Goal: Check status: Check status

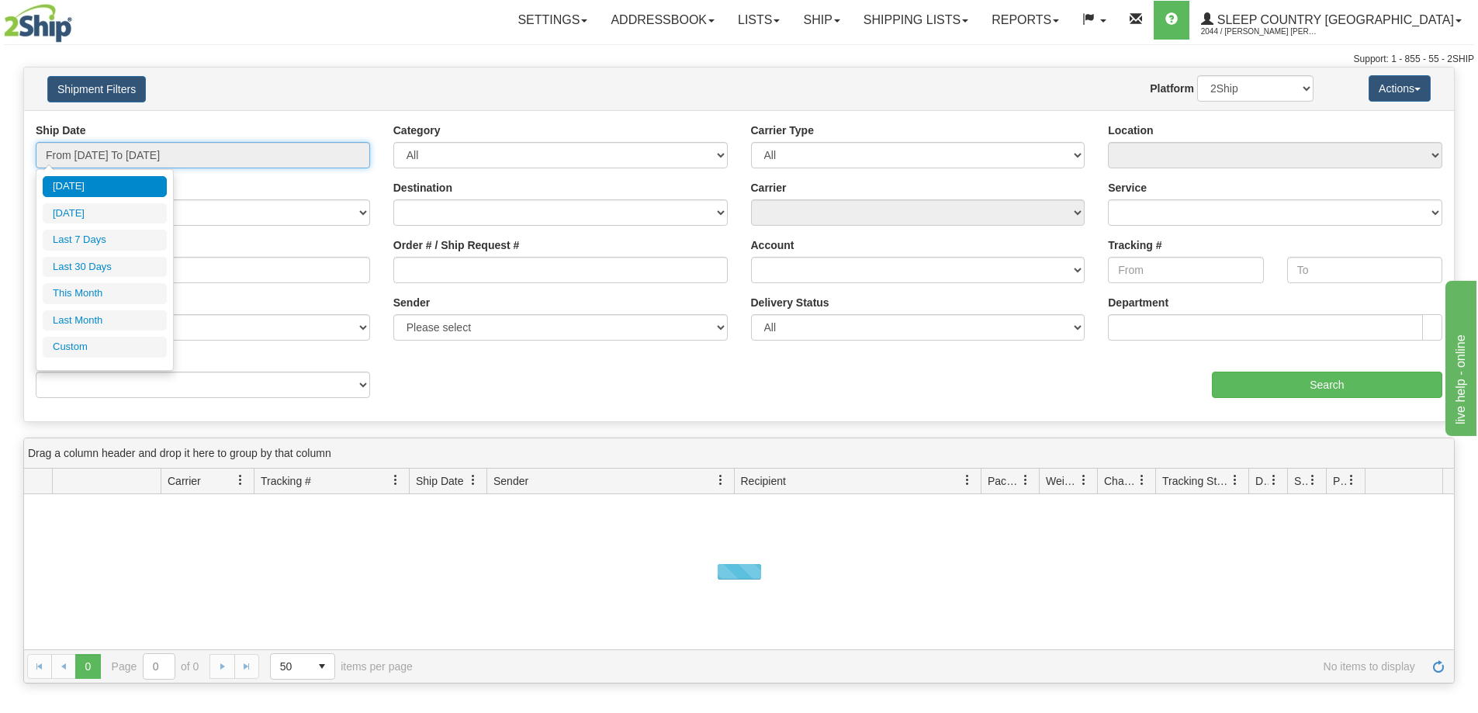
click at [107, 154] on input "From [DATE] To [DATE]" at bounding box center [203, 155] width 334 height 26
click at [110, 268] on li "Last 30 Days" at bounding box center [105, 267] width 124 height 21
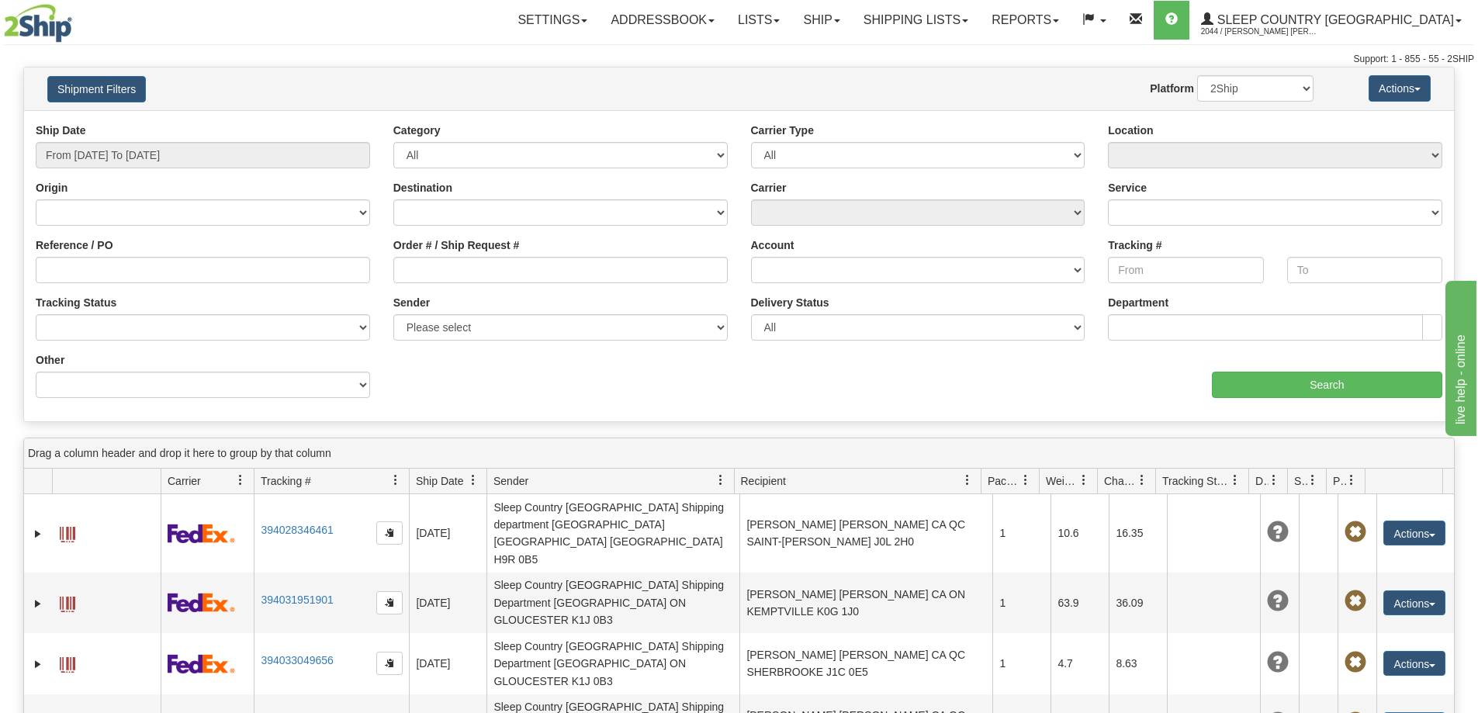
type input "From [DATE] To [DATE]"
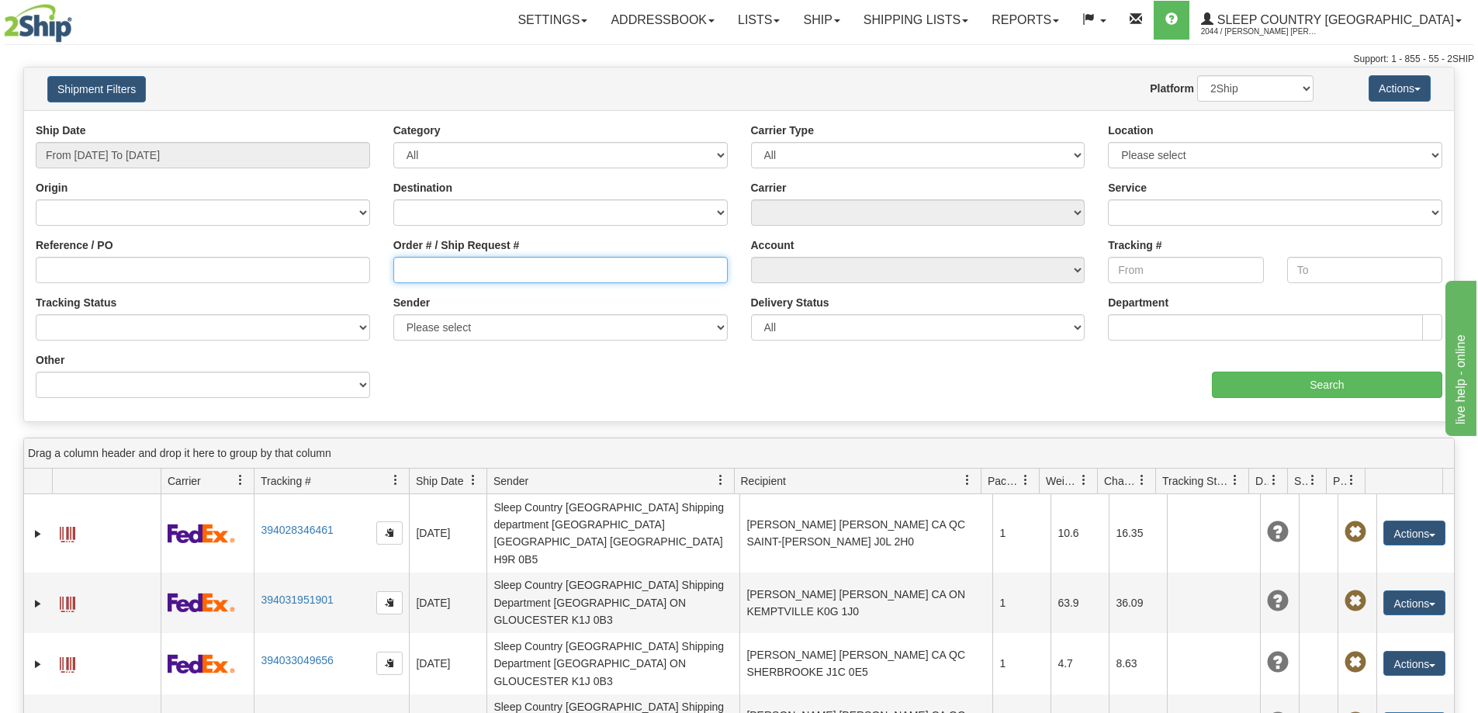
click at [408, 278] on input "Order # / Ship Request #" at bounding box center [560, 270] width 334 height 26
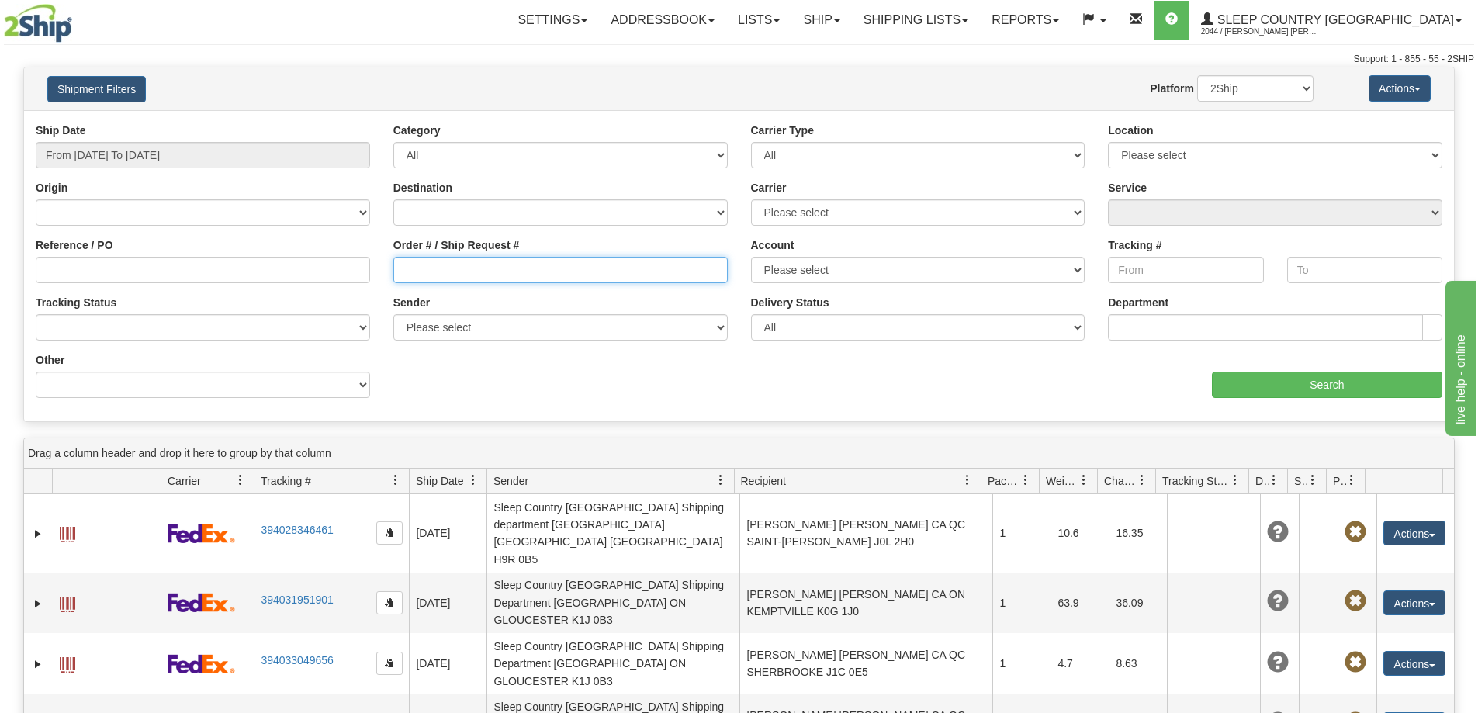
paste input "9007I092815"
click at [1208, 392] on div "aaa Search" at bounding box center [1096, 375] width 715 height 46
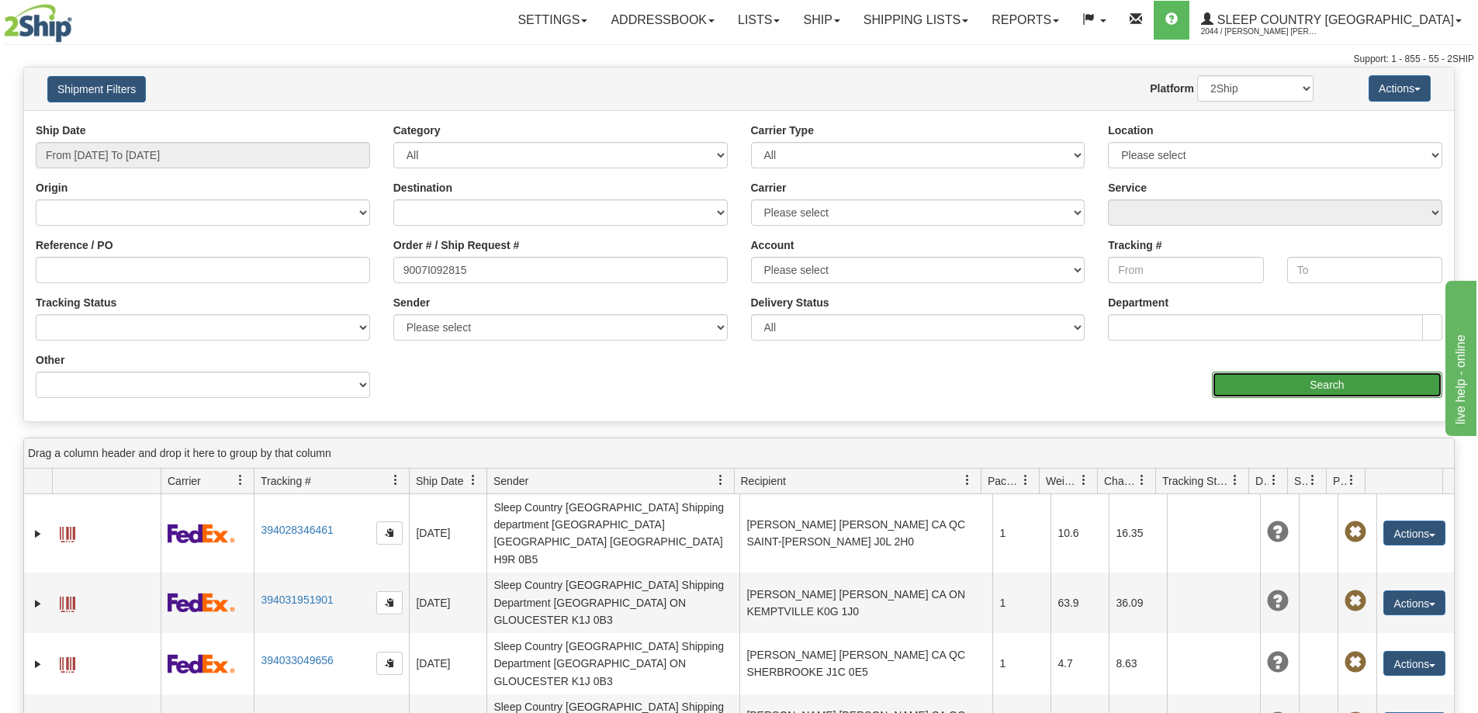
click at [1225, 392] on input "Search" at bounding box center [1327, 385] width 230 height 26
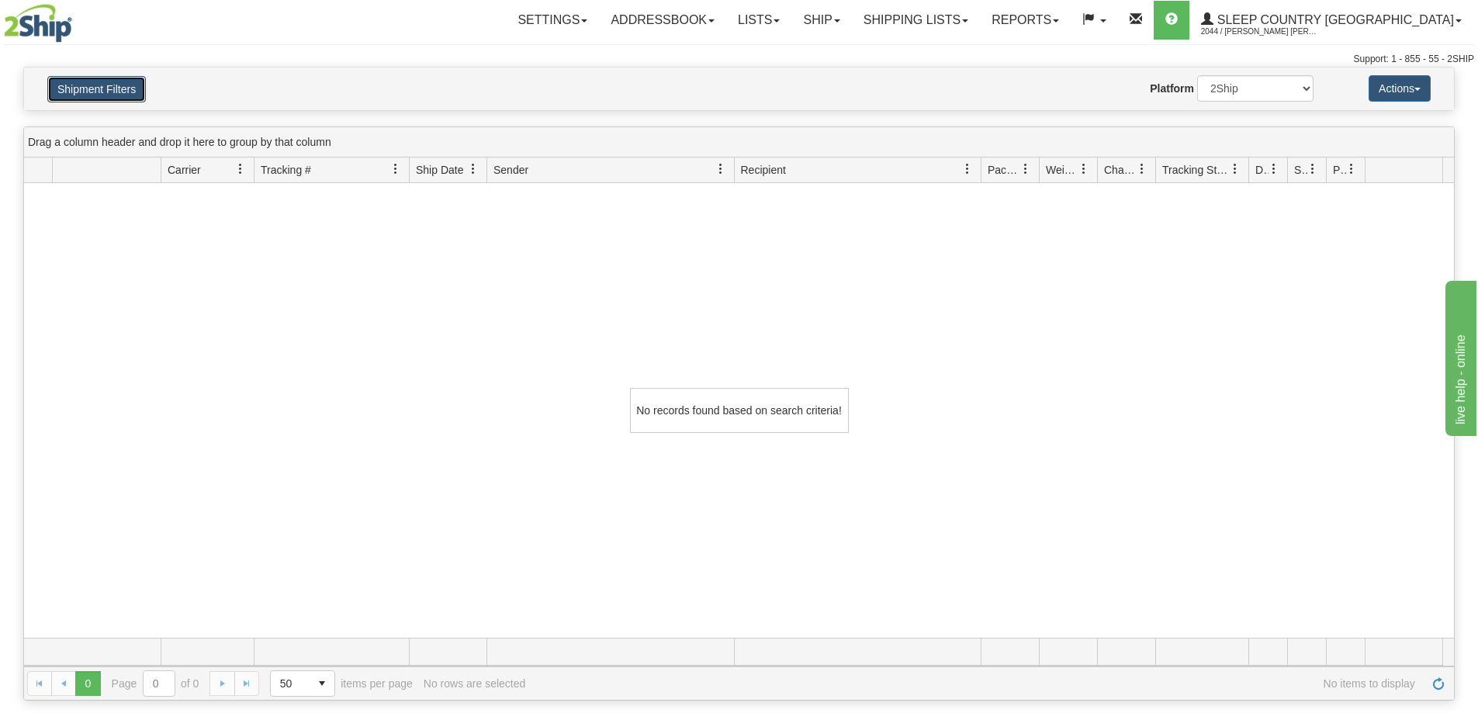
click at [115, 86] on button "Shipment Filters" at bounding box center [96, 89] width 99 height 26
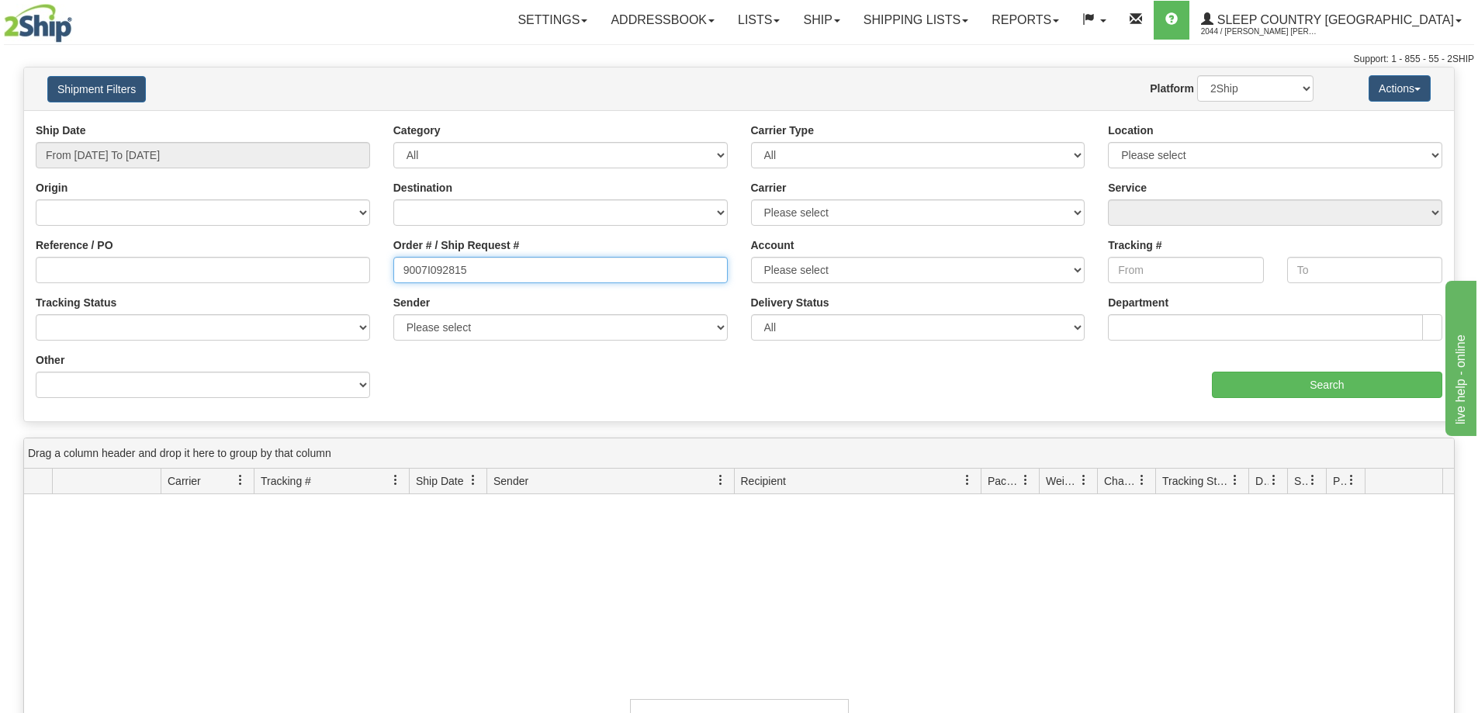
drag, startPoint x: 478, startPoint y: 268, endPoint x: 268, endPoint y: 267, distance: 210.2
click at [268, 123] on div "Reference / PO Order # / Ship Request # 9007I092815 Account Please select [GEOG…" at bounding box center [738, 123] width 1429 height 0
paste input "0I102889"
type input "9000I102889"
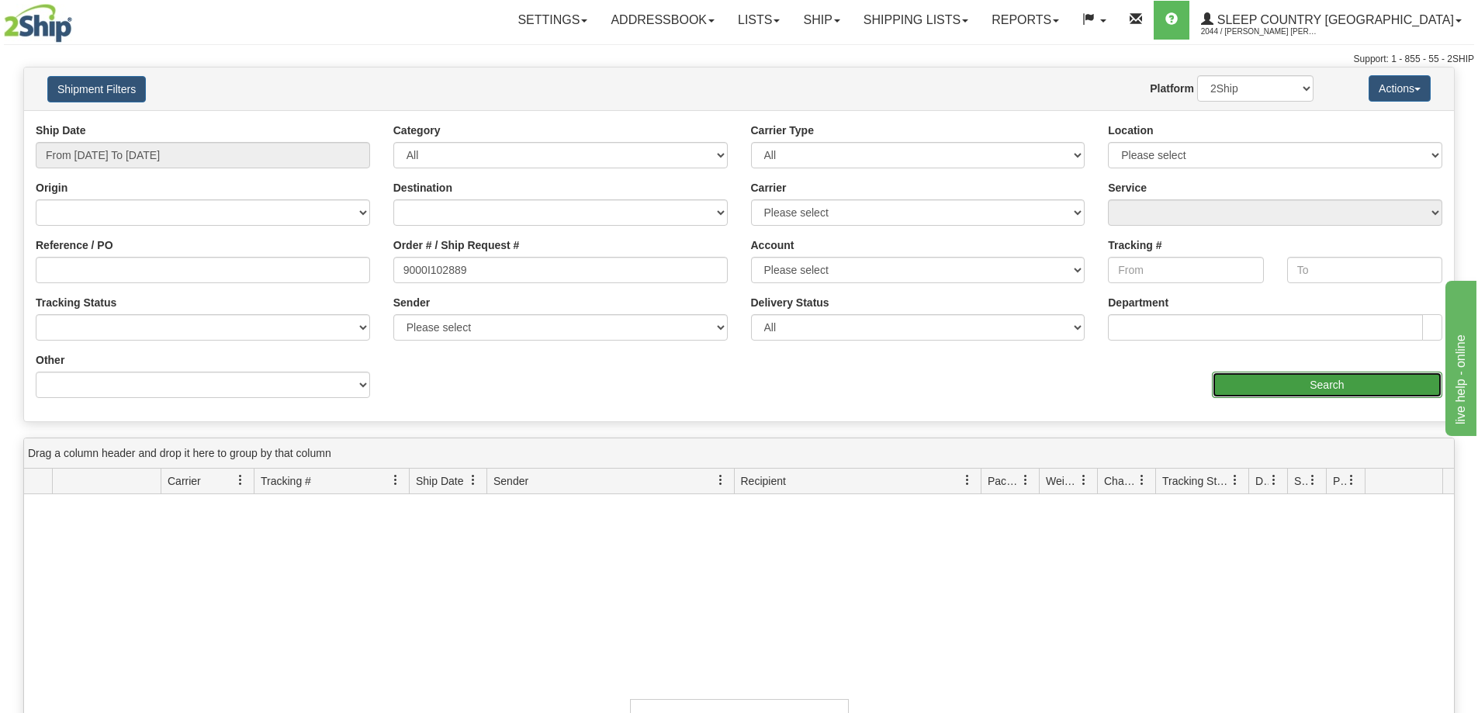
click at [1282, 394] on input "Search" at bounding box center [1327, 385] width 230 height 26
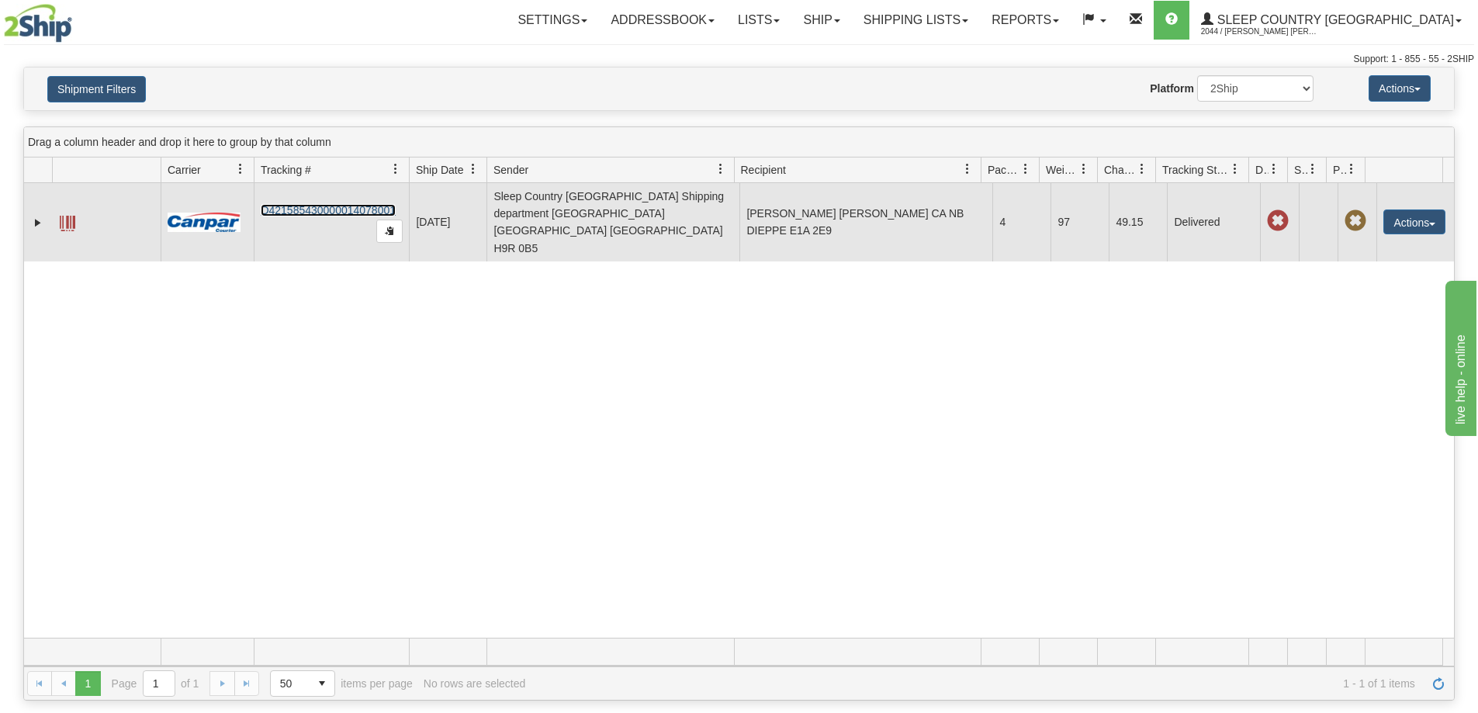
click at [64, 216] on span at bounding box center [68, 224] width 16 height 16
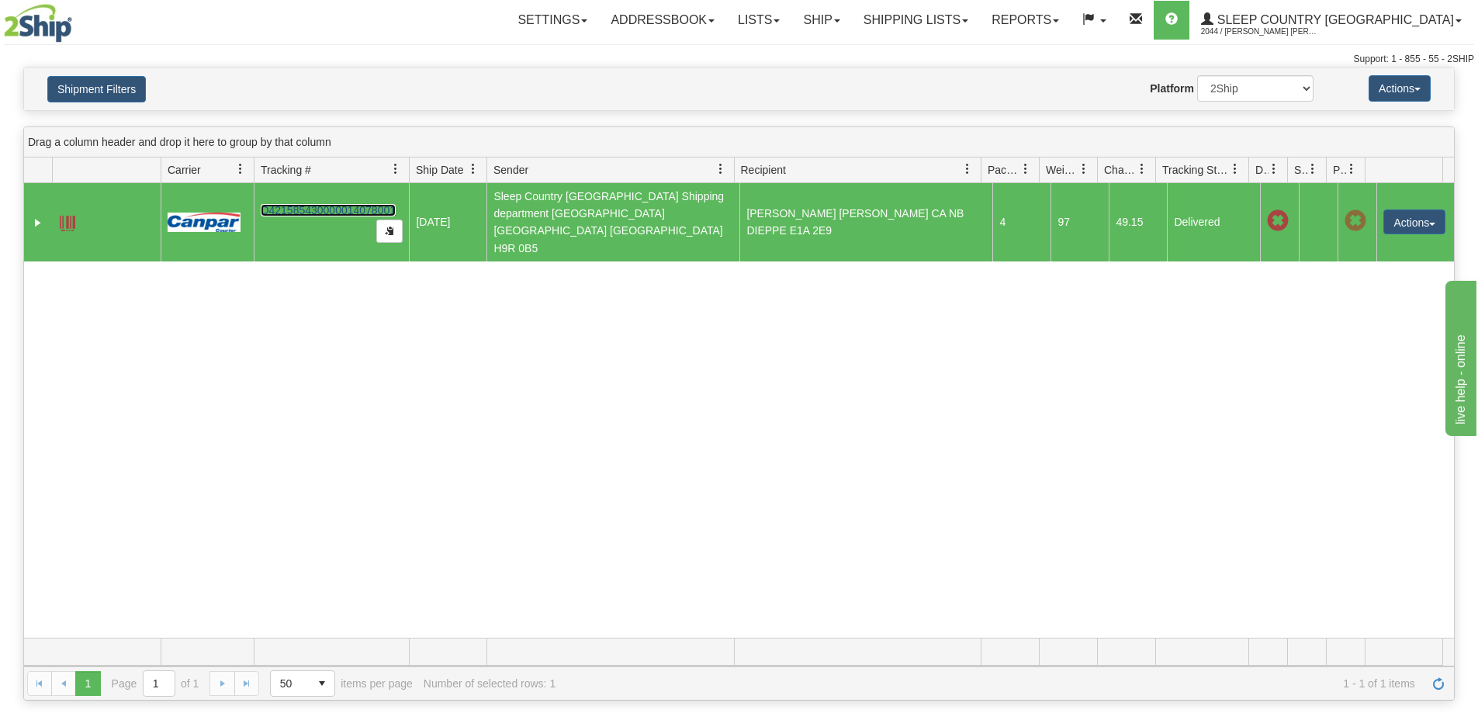
click at [336, 204] on link "D421585430000014078001" at bounding box center [328, 210] width 135 height 12
